Goal: Find specific page/section: Find specific page/section

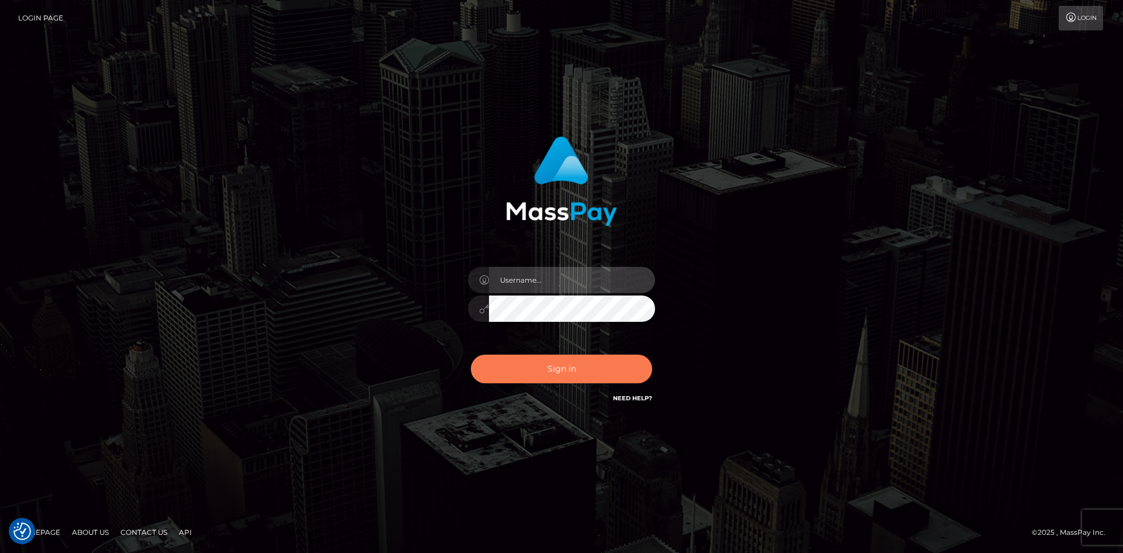
type input "tinan"
click at [554, 370] on button "Sign in" at bounding box center [561, 369] width 181 height 29
type input "tinan"
click at [563, 363] on button "Sign in" at bounding box center [561, 369] width 181 height 29
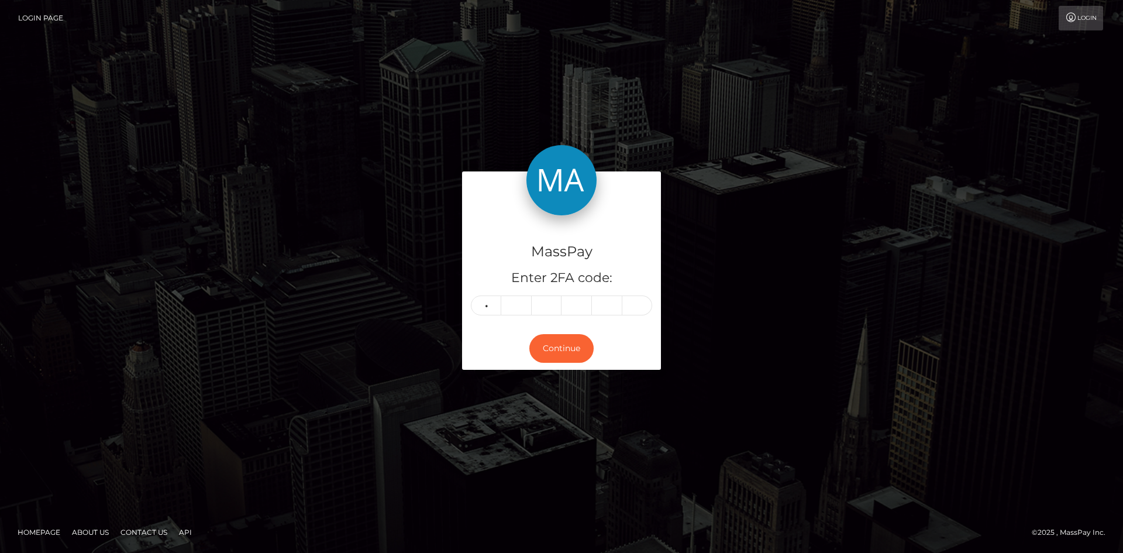
type input "9"
type input "2"
type input "9"
type input "8"
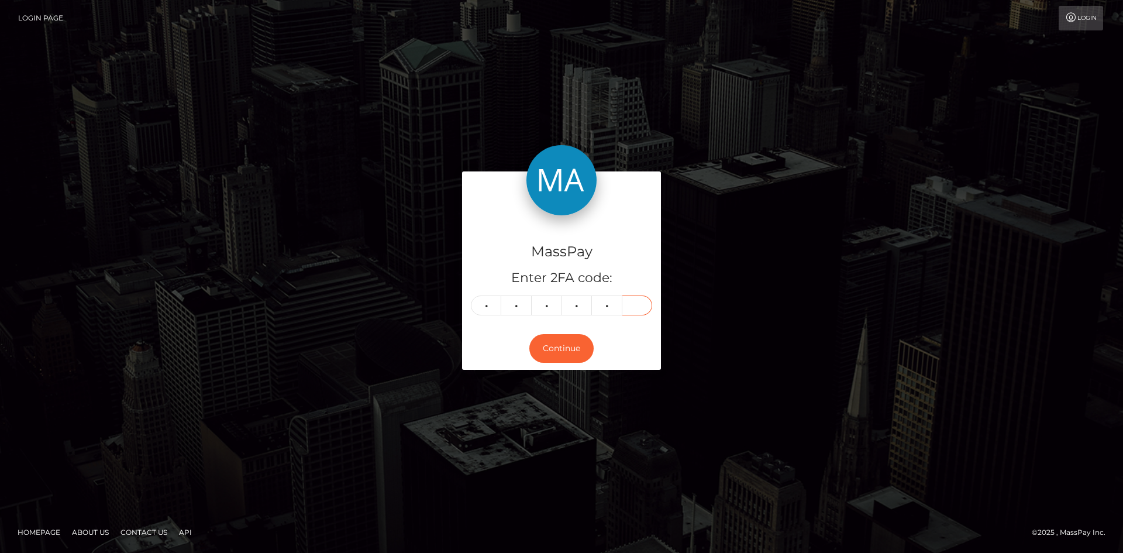
type input "3"
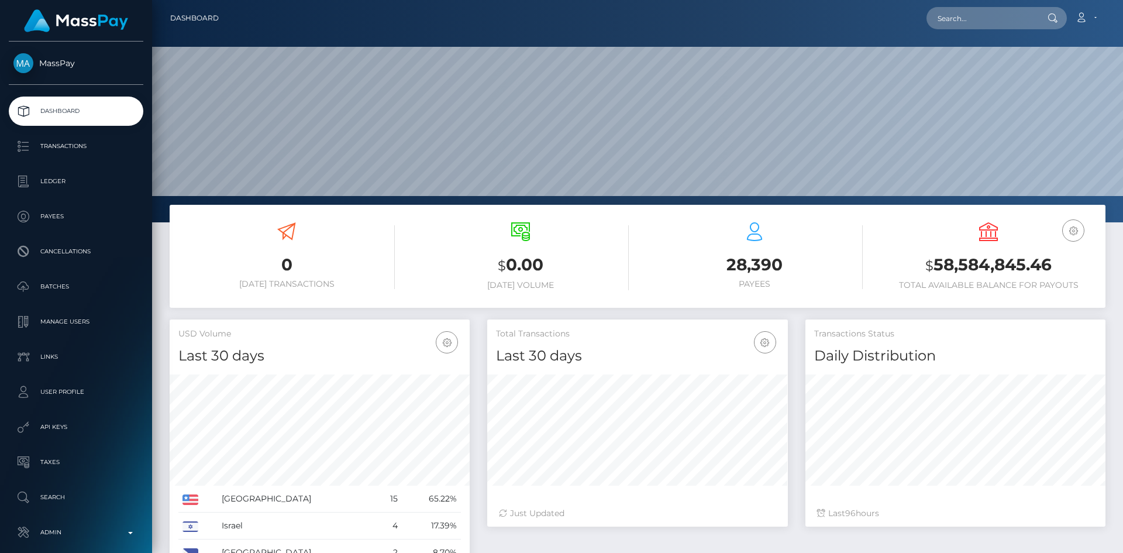
scroll to position [208, 301]
paste input "candiedixon23@gmail.com"
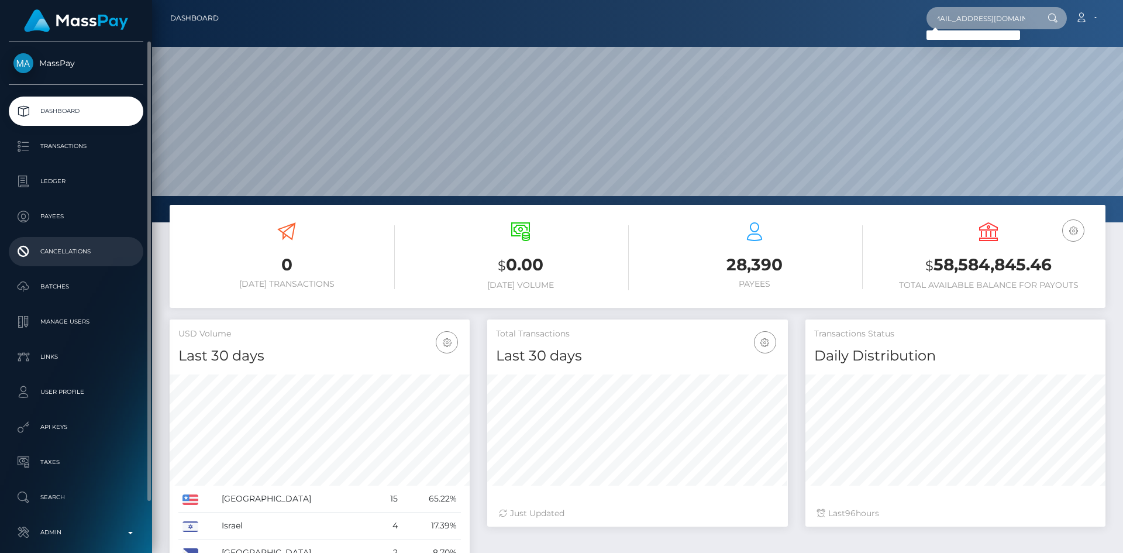
type input "candiedixon23@gmail.com"
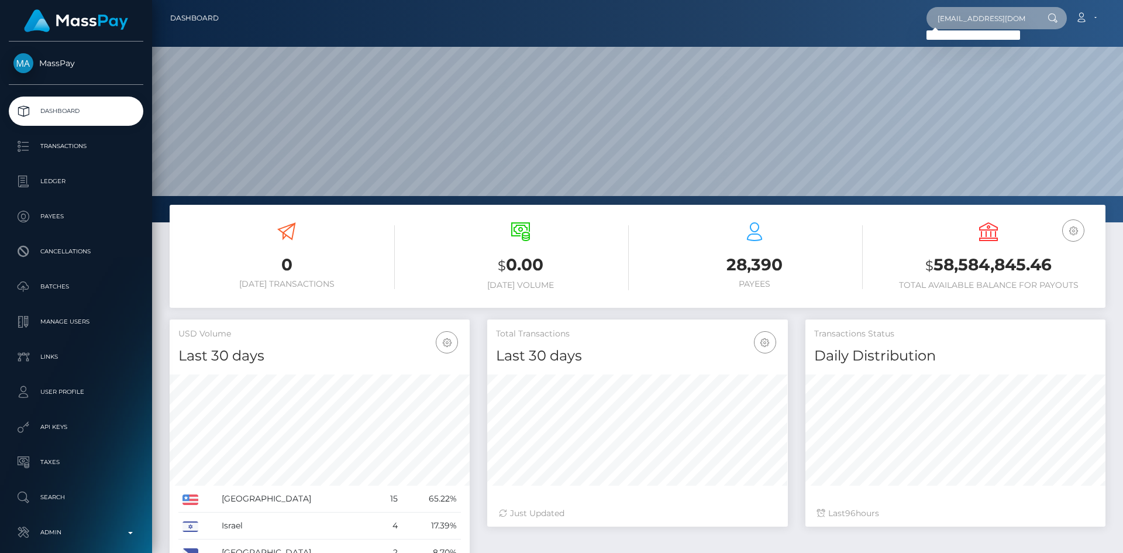
click at [967, 18] on input "candiedixon23@gmail.com" at bounding box center [982, 18] width 110 height 22
paste input "62137a254800b63f6977eb0d"
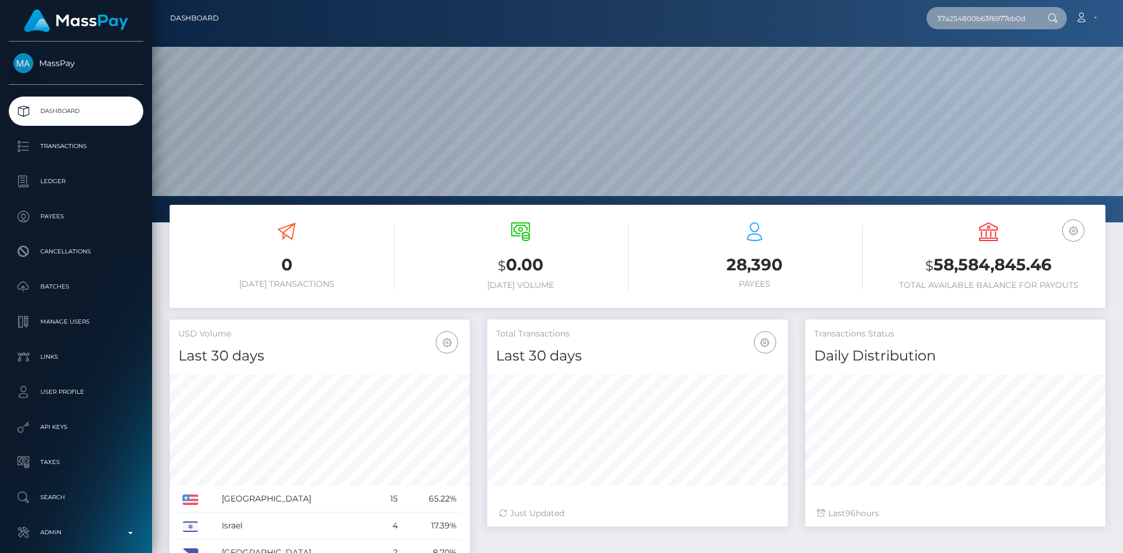
type input "62137a254800b63f6977eb0d"
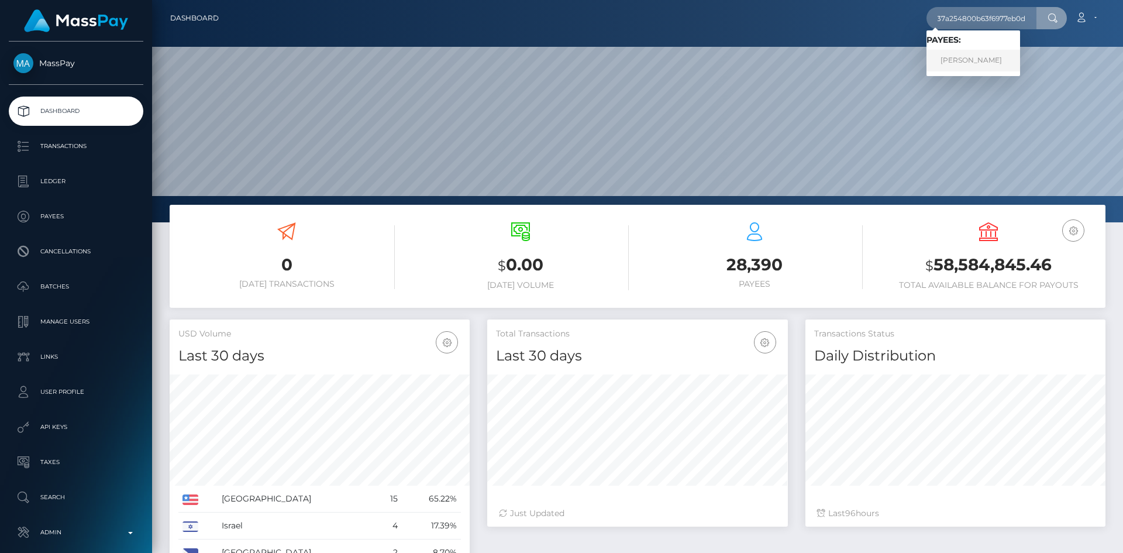
click at [977, 67] on link "Samantha Mcdermott" at bounding box center [974, 61] width 94 height 22
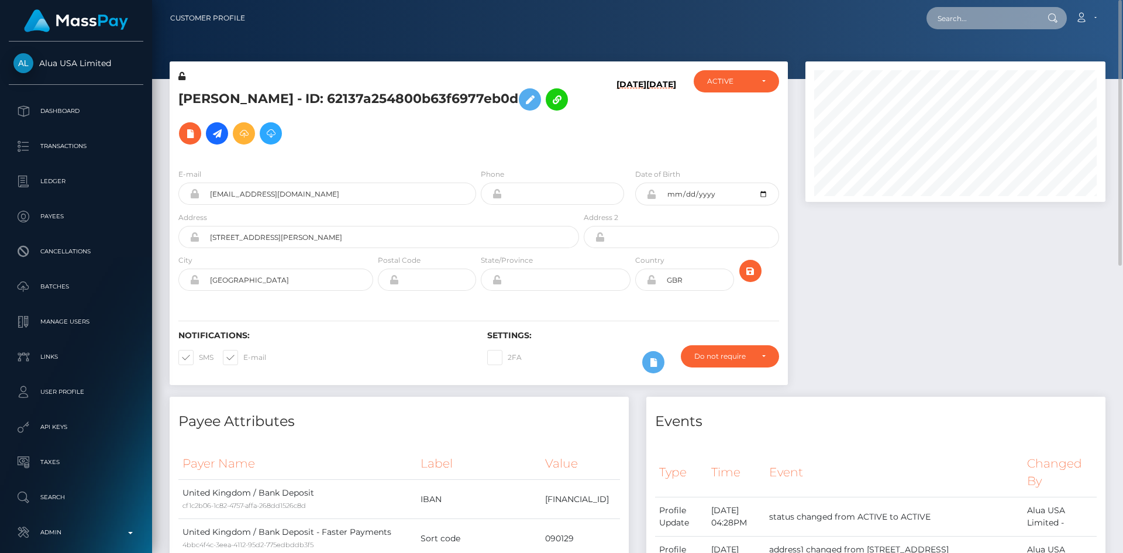
paste input "sofi55555sofi@yandex.com"
type input "sofi55555sofi@yandex.com"
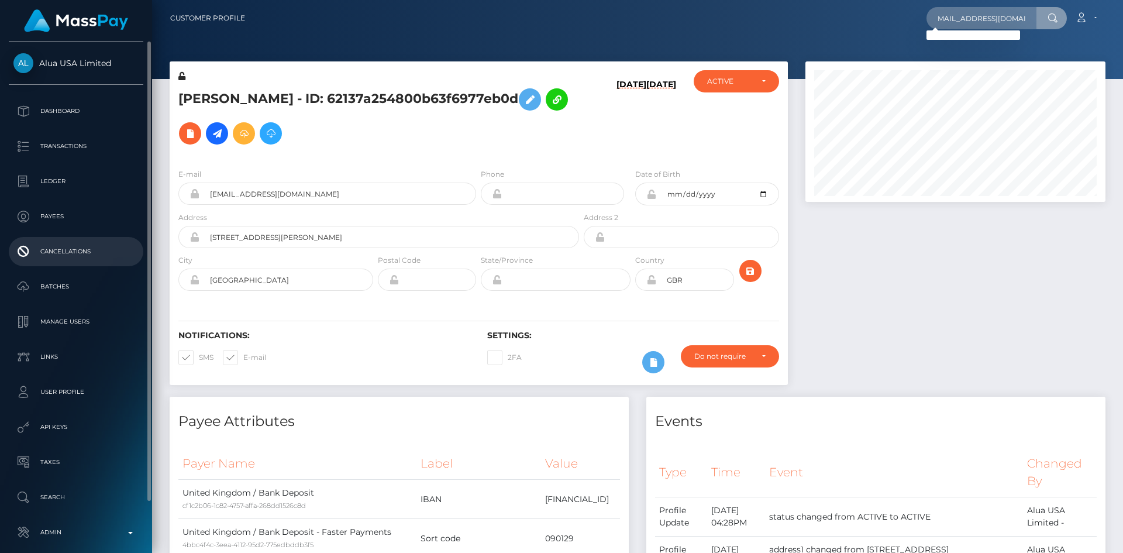
scroll to position [0, 0]
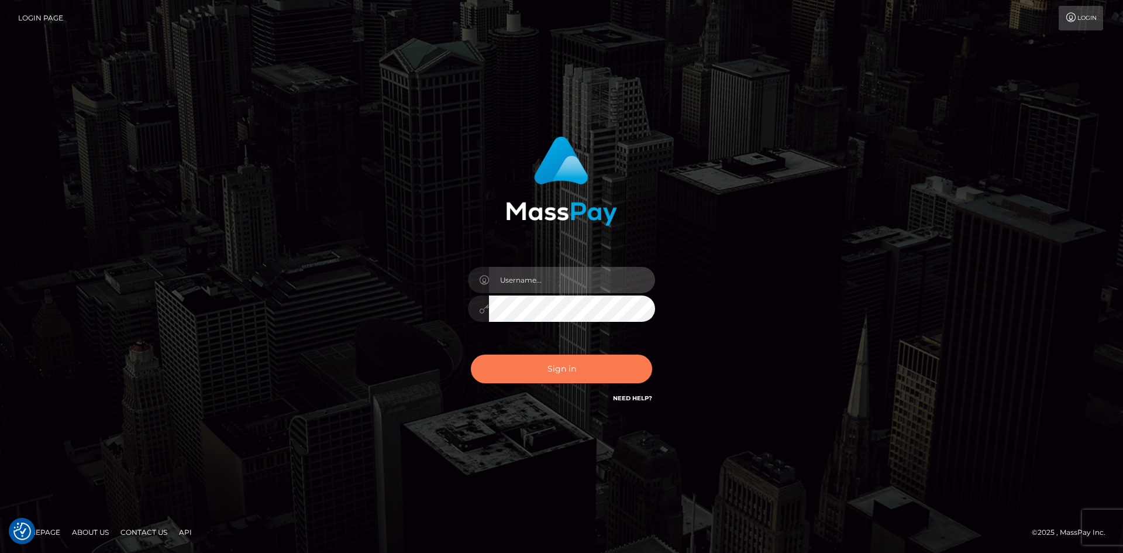
type input "tinan"
click at [574, 378] on button "Sign in" at bounding box center [561, 369] width 181 height 29
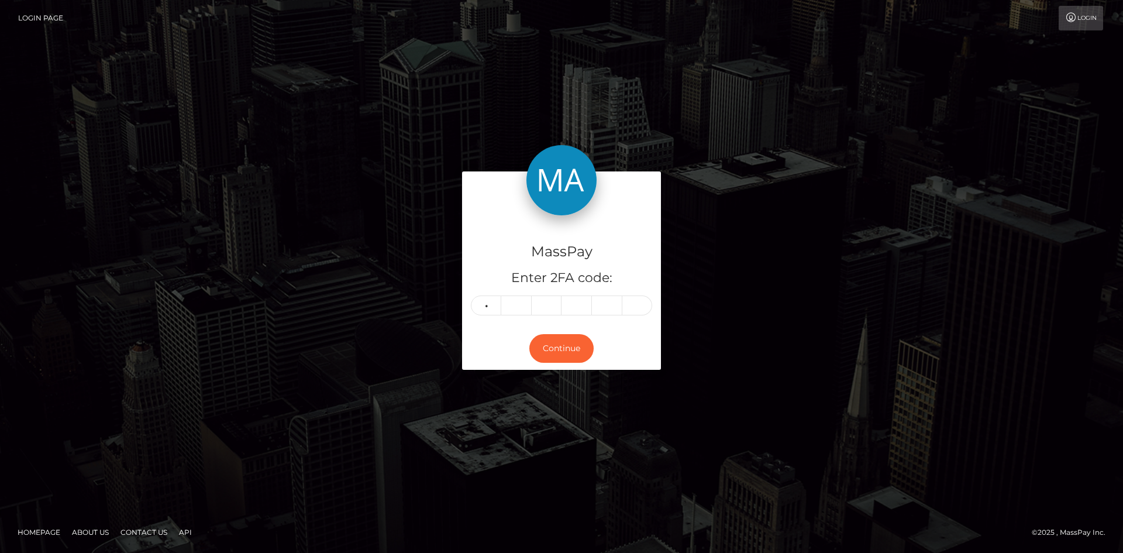
type input "2"
type input "4"
type input "8"
type input "9"
type input "4"
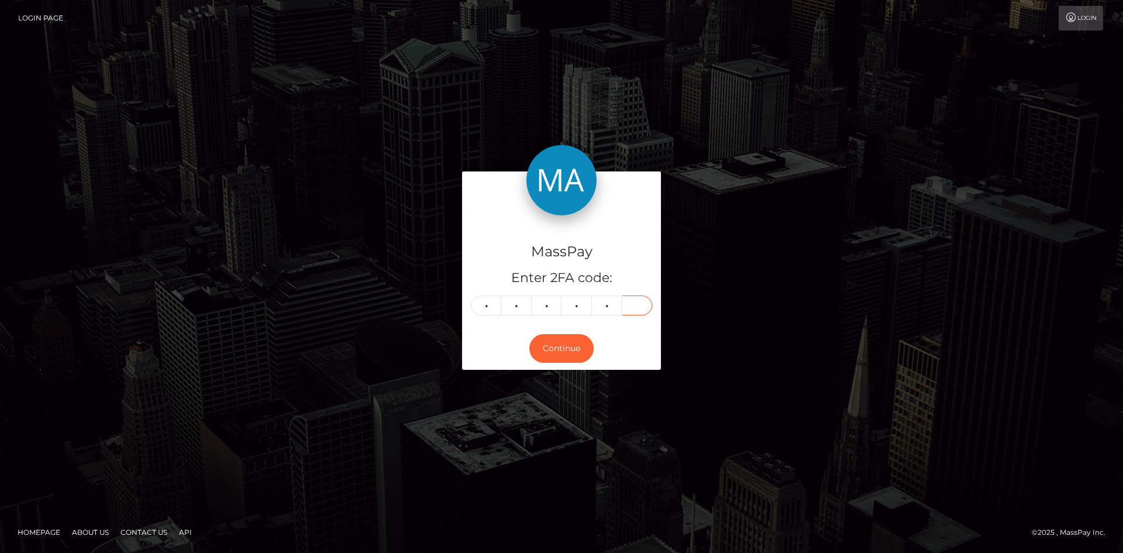
type input "9"
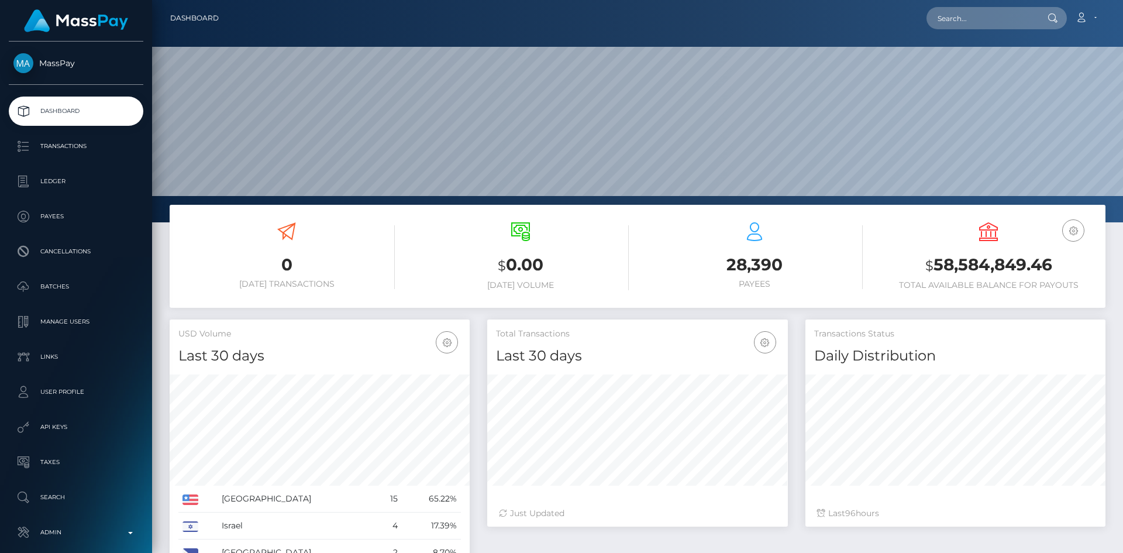
scroll to position [208, 301]
paste input "67573403f5c6d032f80e2eb4"
type input "67573403f5c6d032f80e2eb4"
click at [992, 66] on link "Polina Akyeva" at bounding box center [974, 61] width 94 height 22
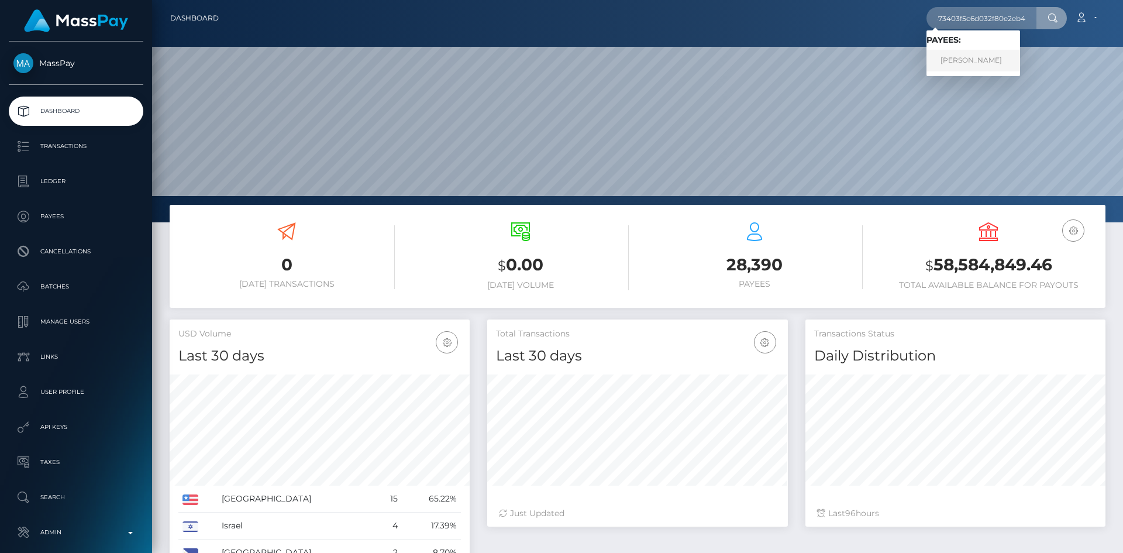
scroll to position [0, 0]
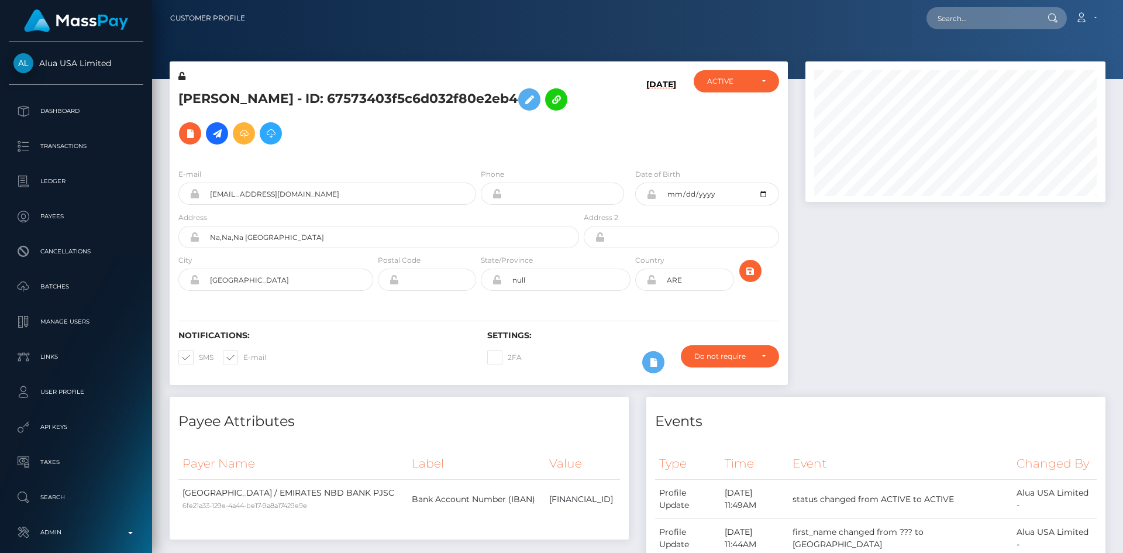
scroll to position [140, 301]
